Goal: Ask a question

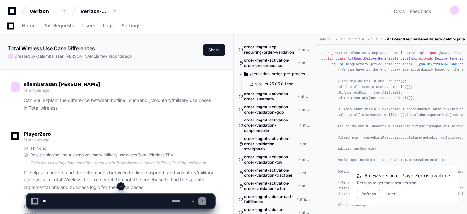
scroll to position [866, 0]
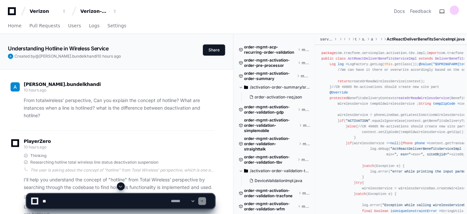
click at [122, 187] on span at bounding box center [120, 186] width 5 height 5
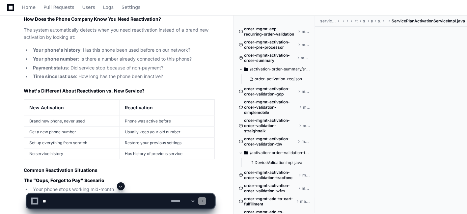
scroll to position [2504, 0]
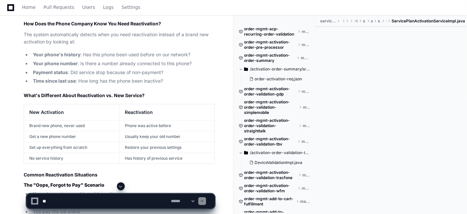
click at [204, 13] on li "Real example : You thought your phone was stolen, reported it, then found it un…" at bounding box center [123, 5] width 184 height 15
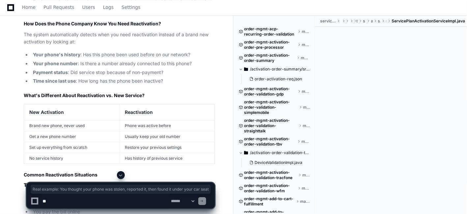
click at [204, 13] on li "Real example : You thought your phone was stolen, reported it, then found it un…" at bounding box center [123, 5] width 184 height 15
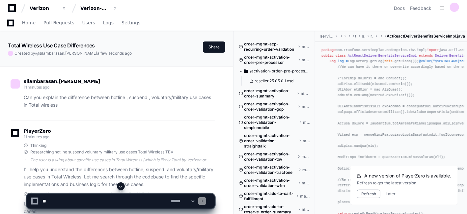
scroll to position [166, 0]
